Goal: Complete application form

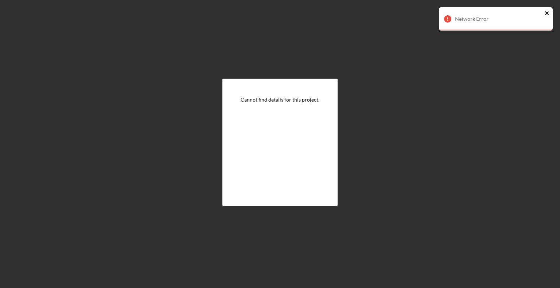
click at [546, 13] on icon "close" at bounding box center [547, 13] width 5 height 6
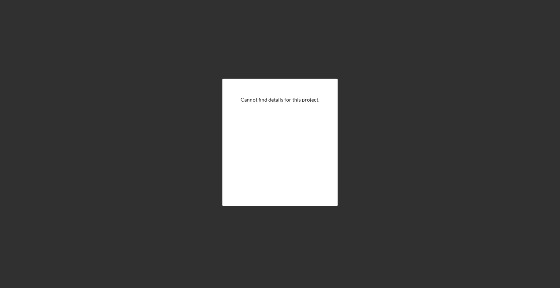
click at [298, 97] on div "Cannot find details for this project." at bounding box center [280, 100] width 79 height 6
